Goal: Transaction & Acquisition: Purchase product/service

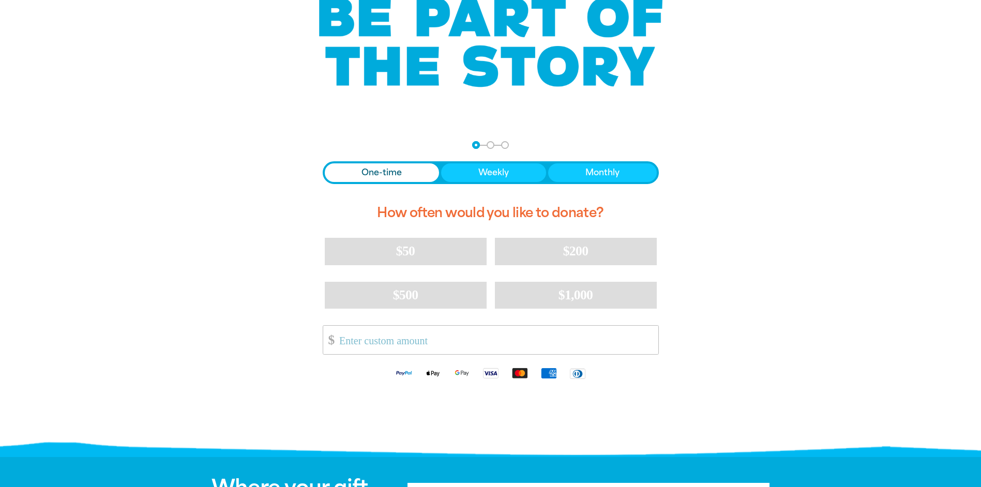
scroll to position [103, 0]
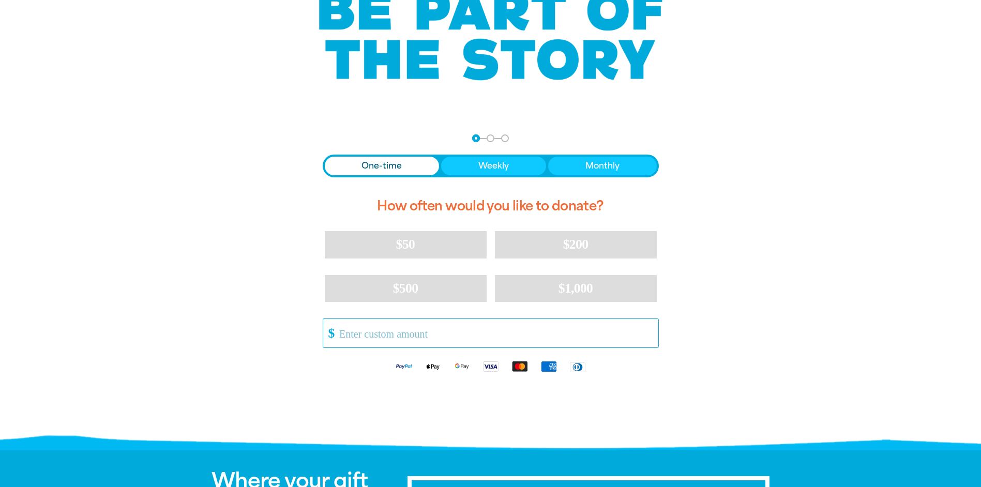
click at [350, 325] on input "Other Amount" at bounding box center [495, 333] width 326 height 28
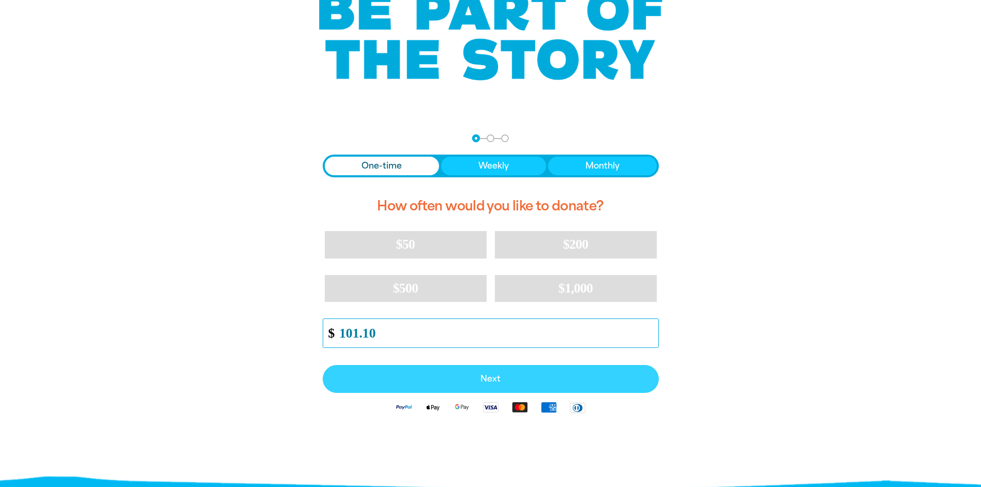
type input "101.10"
click at [403, 383] on span "Next" at bounding box center [490, 379] width 313 height 8
select select "AU"
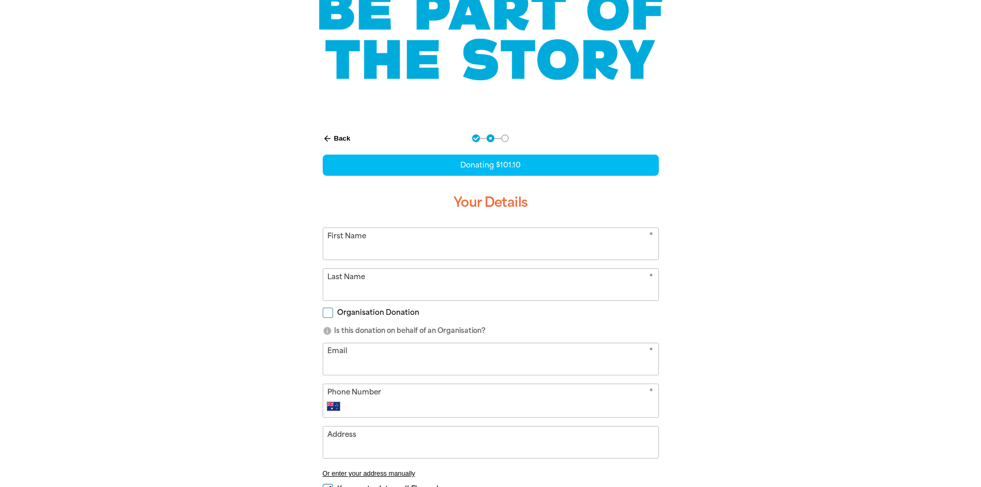
click at [384, 247] on input "First Name" at bounding box center [490, 244] width 335 height 32
type input "[DEMOGRAPHIC_DATA] Schol"
type input "Para Vista"
click at [329, 313] on input "Organisation Donation" at bounding box center [328, 313] width 10 height 10
checkbox input "true"
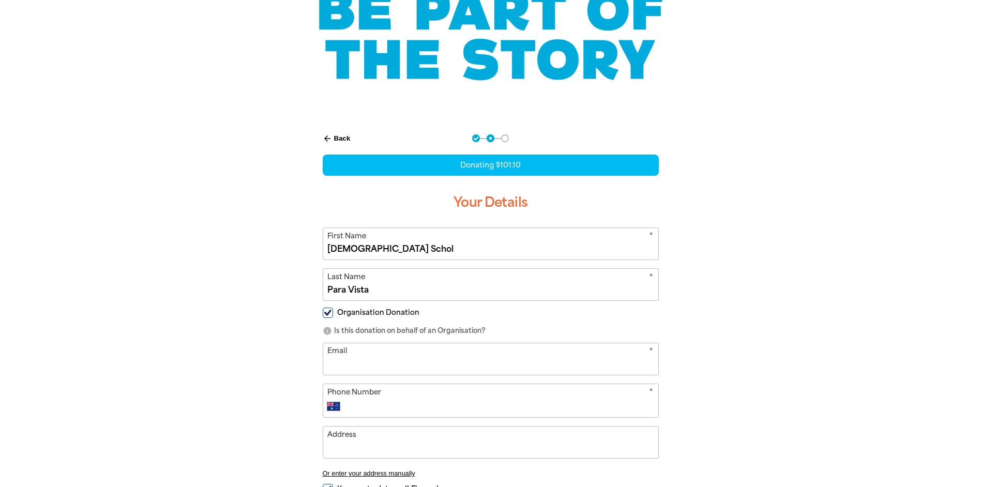
select select "AU"
click at [357, 367] on input "Organisation Name" at bounding box center [490, 359] width 335 height 32
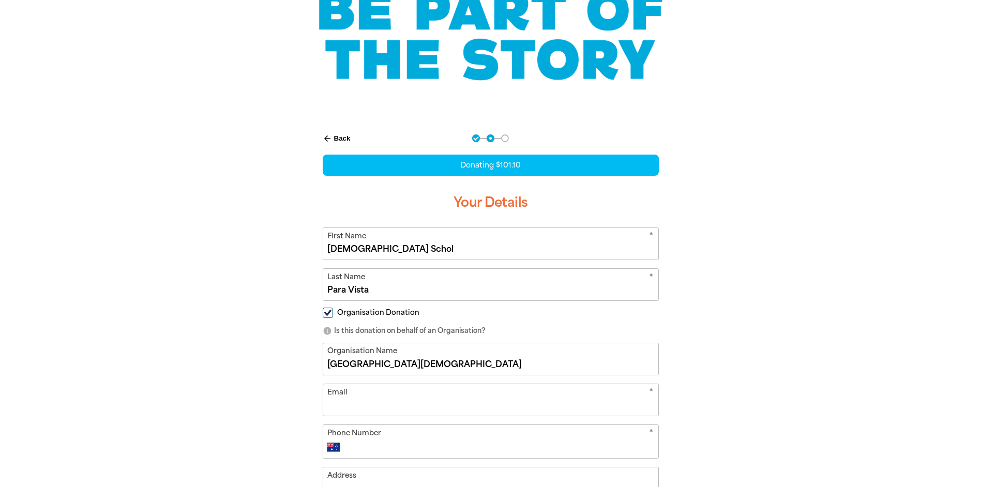
type input "Good Shepherd Lutheran School"
drag, startPoint x: 463, startPoint y: 244, endPoint x: 11, endPoint y: 266, distance: 452.5
click at [11, 266] on section "arrow_back Back Step 1 Step 2 Step 3 Donating $101.10 Your Details * First Name…" at bounding box center [490, 383] width 981 height 522
type input "Vanessa"
type input "Duns"
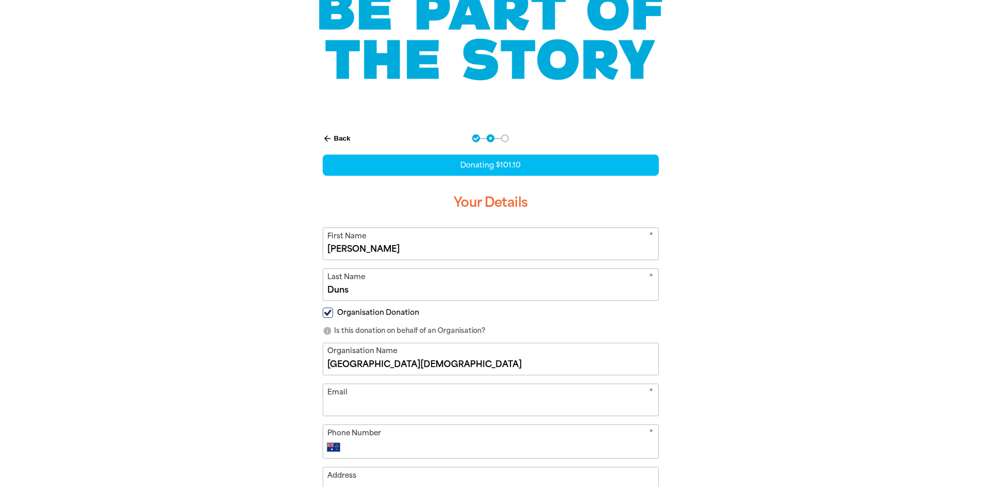
click at [376, 400] on input "Email" at bounding box center [490, 400] width 335 height 32
type input "accounts@gspv.sa.edu.au"
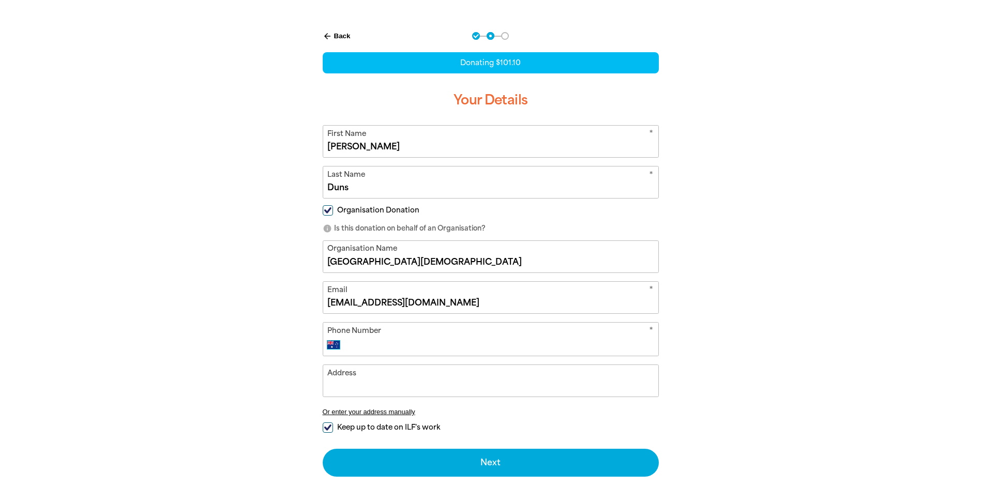
scroll to position [207, 0]
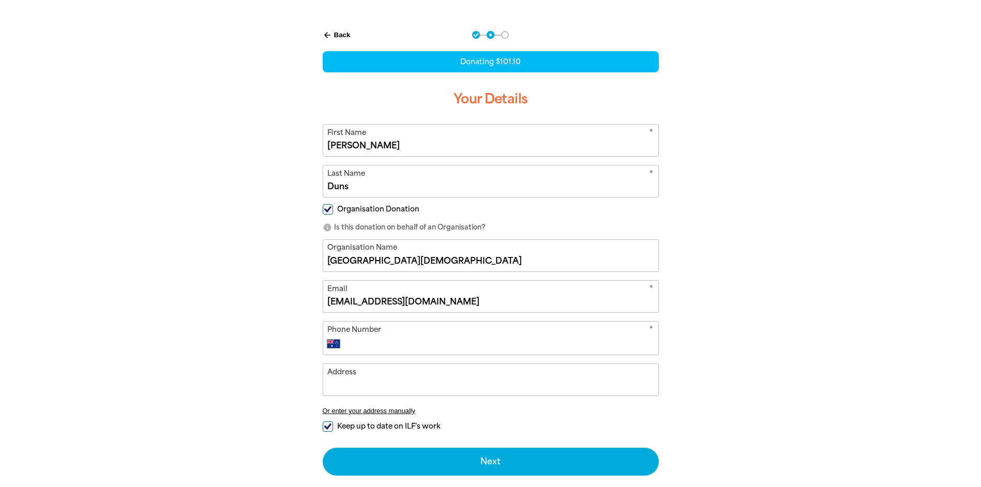
click at [412, 342] on input "Phone Number" at bounding box center [501, 344] width 306 height 12
type input "(08) 8264 7966"
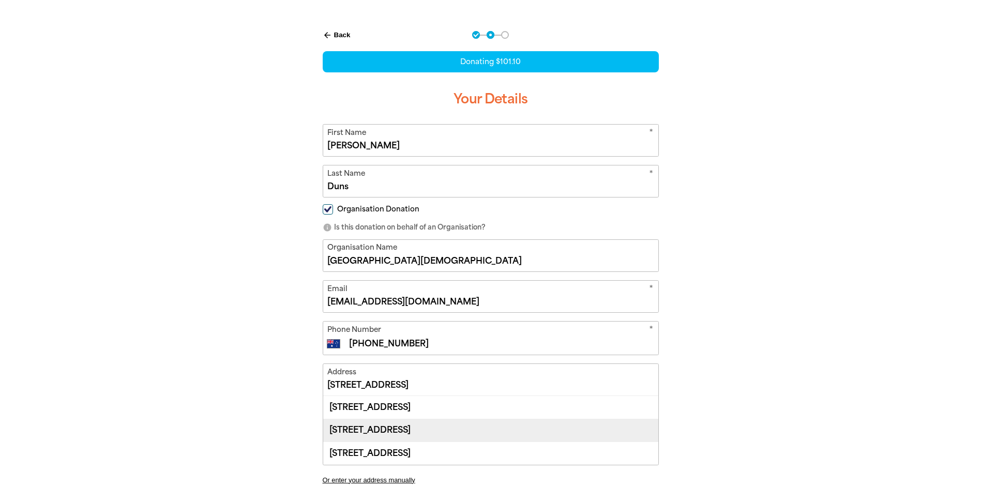
click at [406, 428] on div "388 Montague Road, PARA VISTA SA 5093" at bounding box center [490, 430] width 335 height 23
type input "388 Montague Road, PARA VISTA SA 5093"
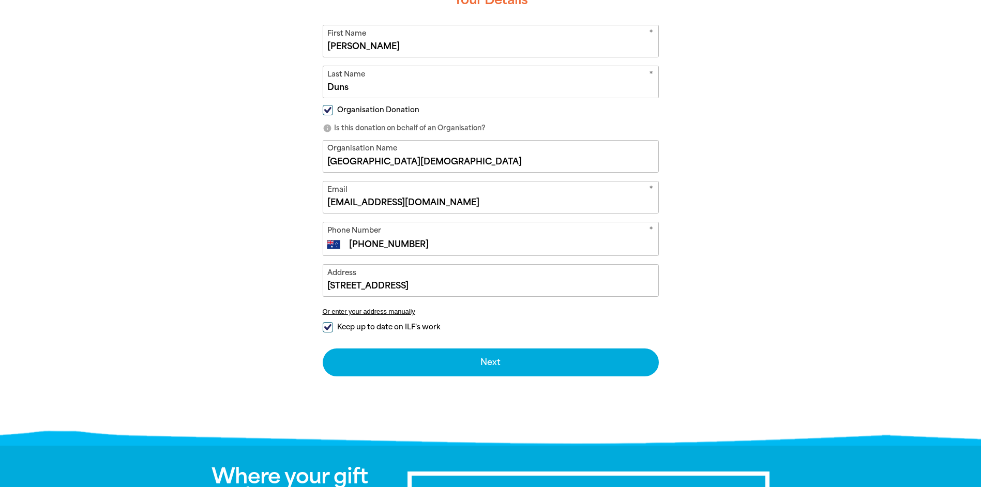
scroll to position [310, 0]
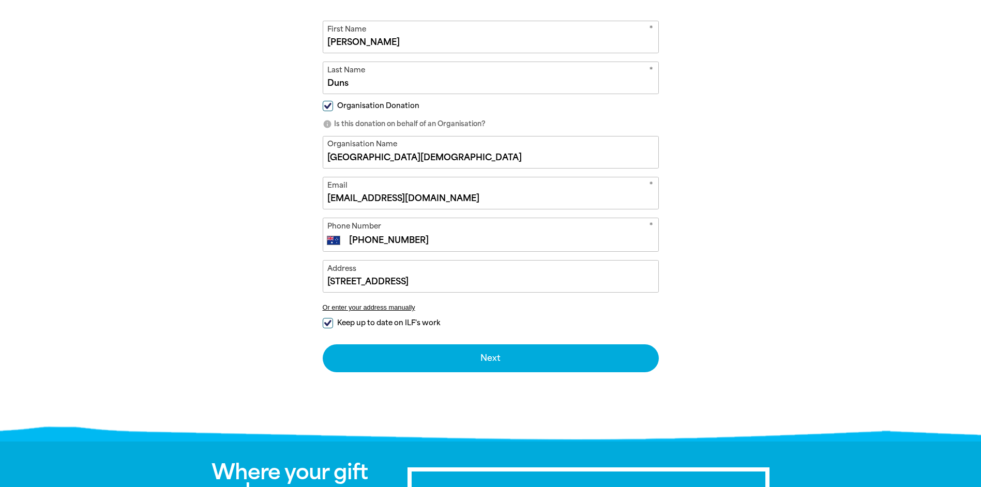
click at [327, 321] on input "Keep up to date on ILF's work" at bounding box center [328, 323] width 10 height 10
checkbox input "false"
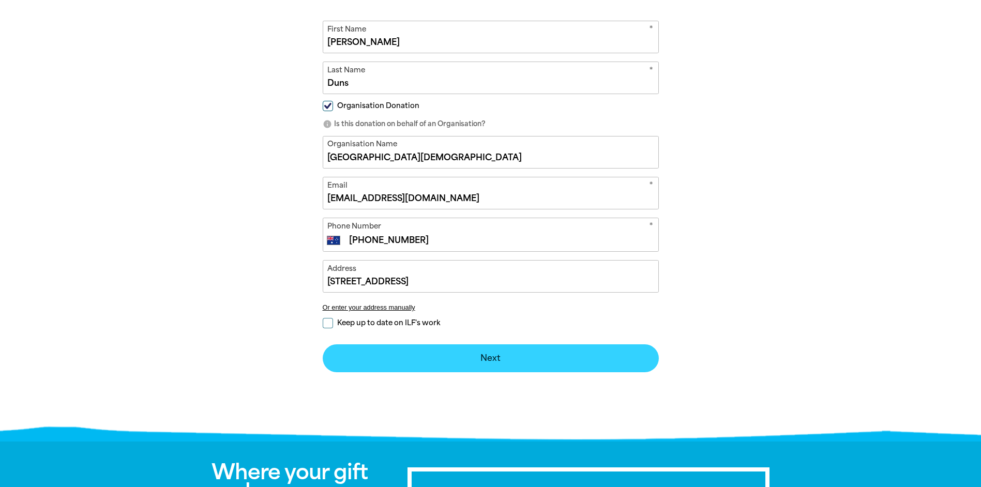
click at [494, 355] on button "Next chevron_right" at bounding box center [491, 358] width 336 height 28
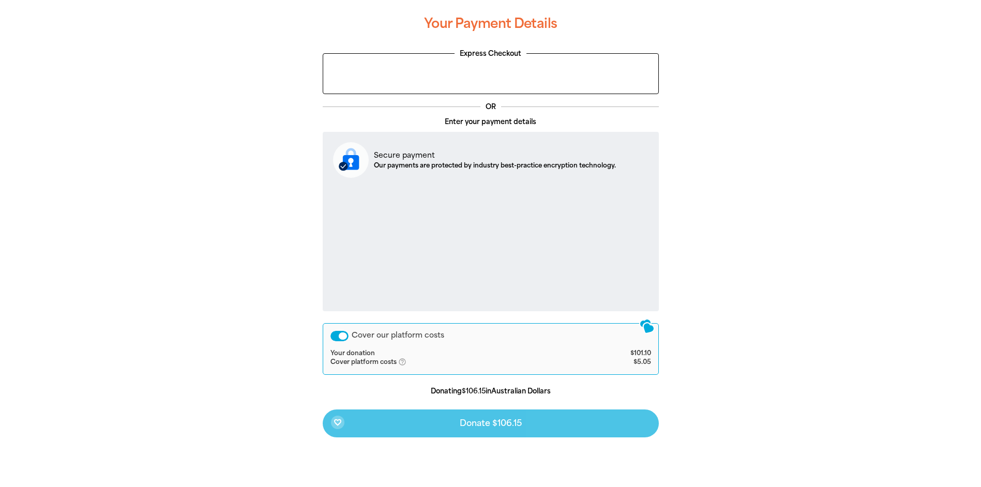
scroll to position [268, 0]
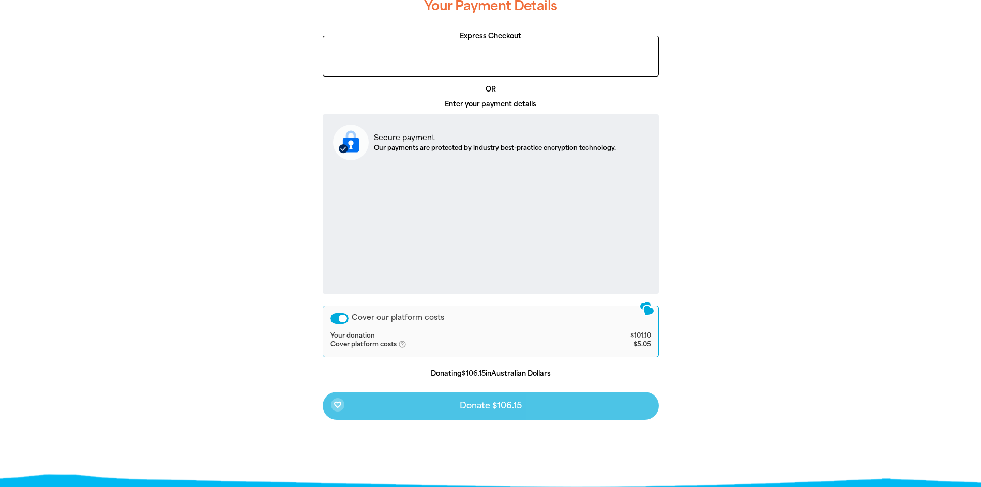
click at [343, 321] on div "Cover our platform costs" at bounding box center [339, 318] width 18 height 10
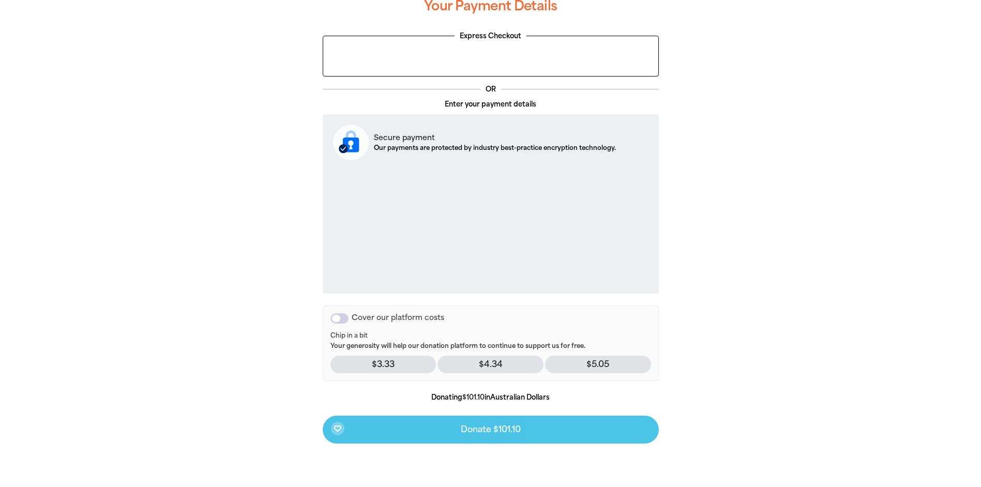
click at [430, 427] on div "favorite_border Donate $101.10" at bounding box center [491, 430] width 336 height 28
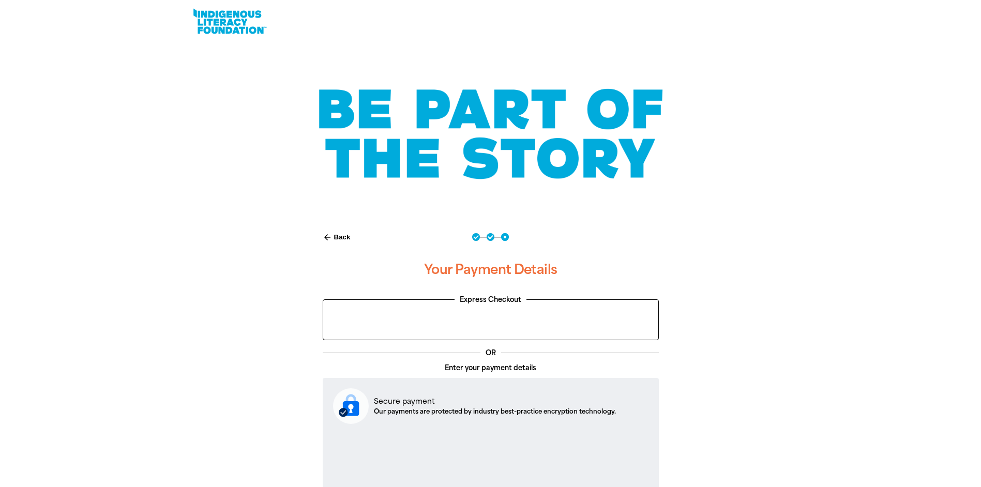
scroll to position [0, 0]
